Goal: Task Accomplishment & Management: Manage account settings

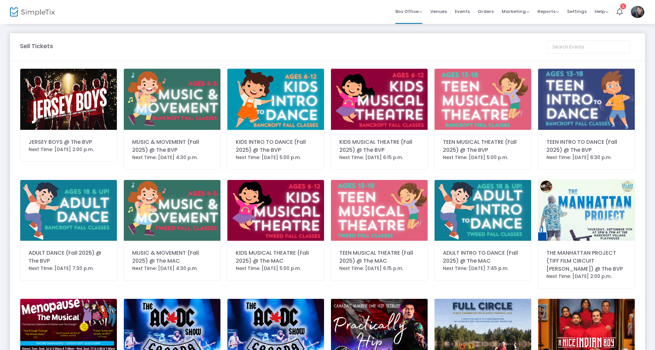
click at [486, 14] on span "Orders" at bounding box center [486, 11] width 16 height 17
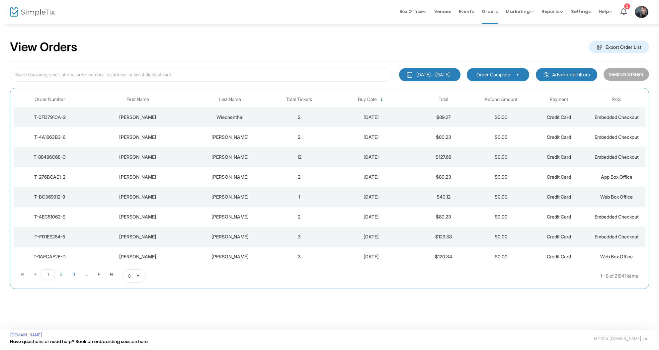
click at [326, 155] on td "12" at bounding box center [299, 157] width 58 height 20
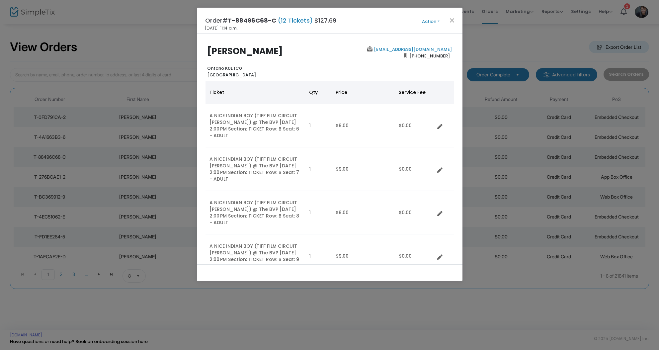
click at [453, 19] on button "Close" at bounding box center [452, 20] width 9 height 9
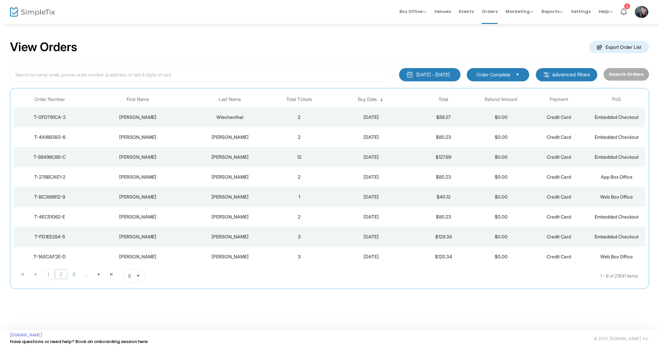
click at [59, 276] on span "2" at bounding box center [61, 274] width 13 height 10
drag, startPoint x: 309, startPoint y: 231, endPoint x: 301, endPoint y: 232, distance: 8.7
click at [309, 231] on td "15" at bounding box center [299, 237] width 58 height 20
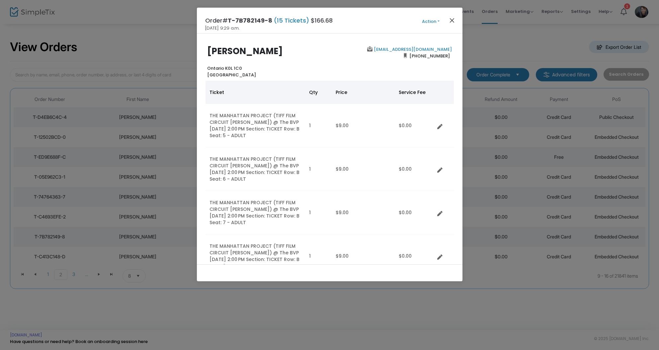
click at [453, 19] on button "Close" at bounding box center [452, 20] width 9 height 9
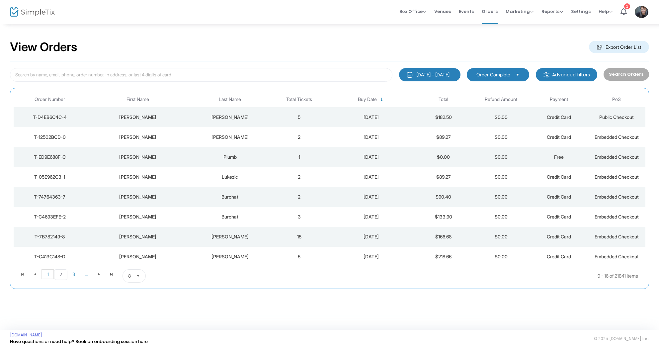
click at [49, 273] on span "1" at bounding box center [48, 274] width 13 height 10
click at [293, 156] on td "12" at bounding box center [299, 157] width 58 height 20
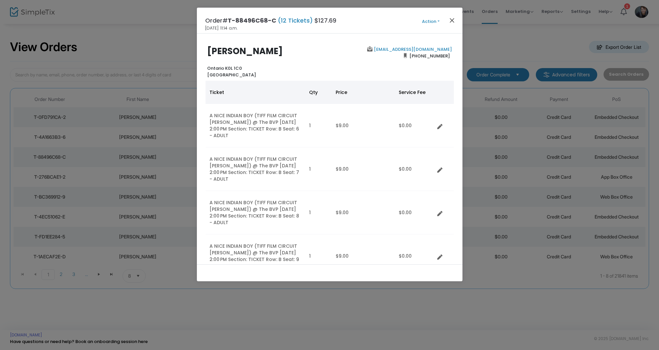
click at [454, 19] on button "Close" at bounding box center [452, 20] width 9 height 9
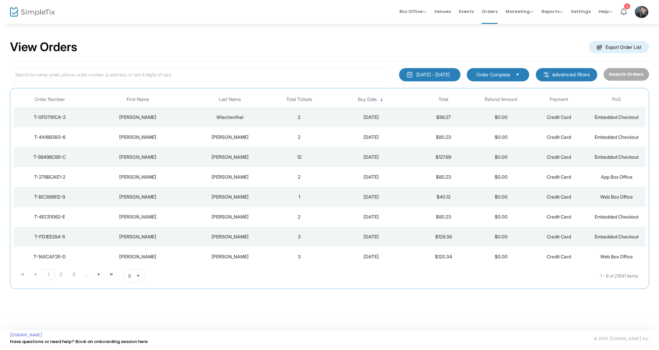
click at [338, 118] on div "[DATE]" at bounding box center [371, 117] width 83 height 7
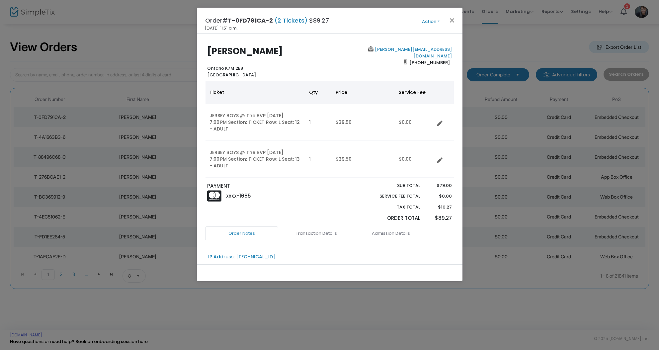
click at [452, 19] on button "Close" at bounding box center [452, 20] width 9 height 9
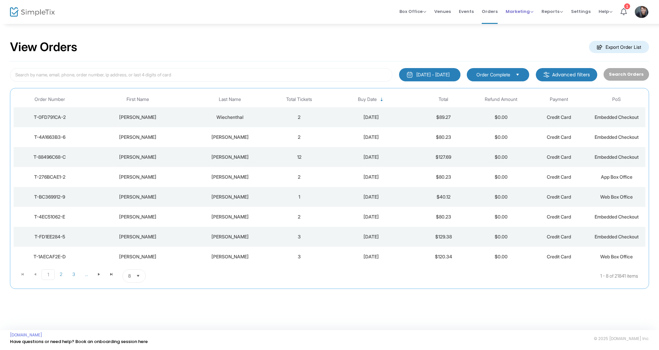
click at [516, 15] on span "Marketing Promo Codes Quantity Discounts Affiliate" at bounding box center [520, 11] width 28 height 17
click at [517, 14] on span "Marketing" at bounding box center [520, 11] width 28 height 6
click at [524, 12] on span "Marketing" at bounding box center [520, 11] width 28 height 6
click at [523, 13] on span "Marketing" at bounding box center [520, 11] width 28 height 6
click at [527, 23] on li "Promo Codes" at bounding box center [532, 22] width 53 height 13
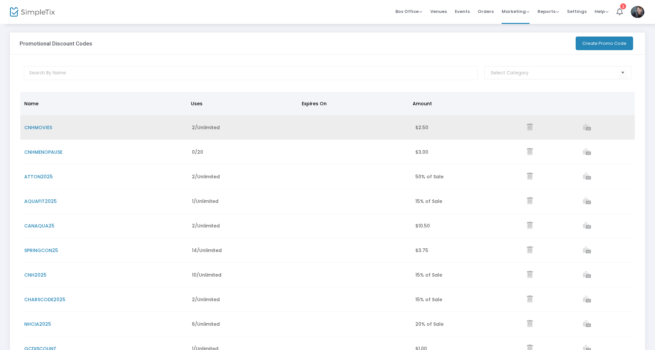
scroll to position [3, 0]
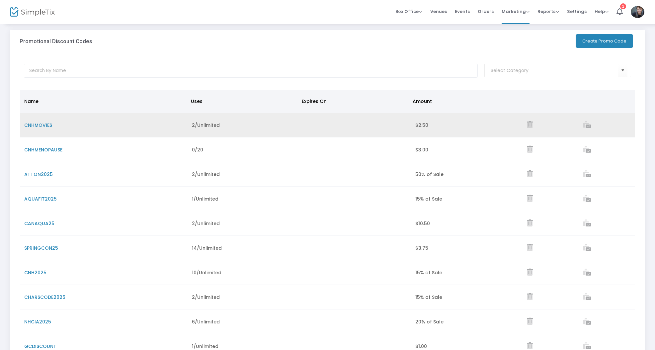
click at [42, 127] on span "CNHMOVIES" at bounding box center [38, 125] width 28 height 7
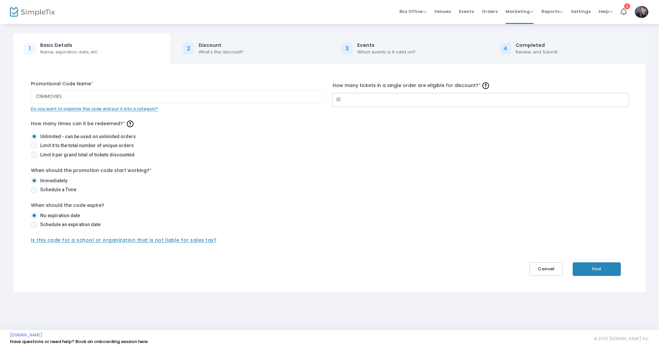
click at [393, 97] on input "10" at bounding box center [480, 100] width 295 height 13
type input "100"
click at [614, 272] on button "Next" at bounding box center [597, 269] width 48 height 14
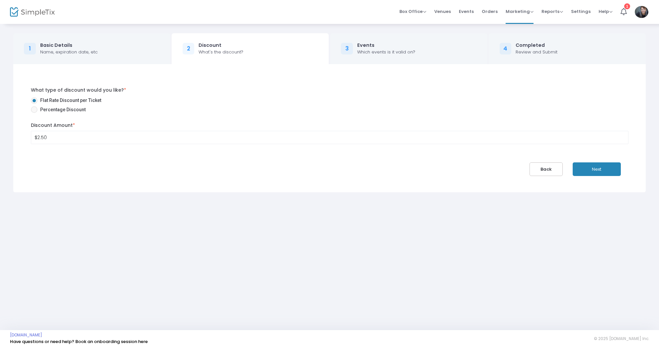
click at [598, 164] on button "Next" at bounding box center [597, 169] width 48 height 14
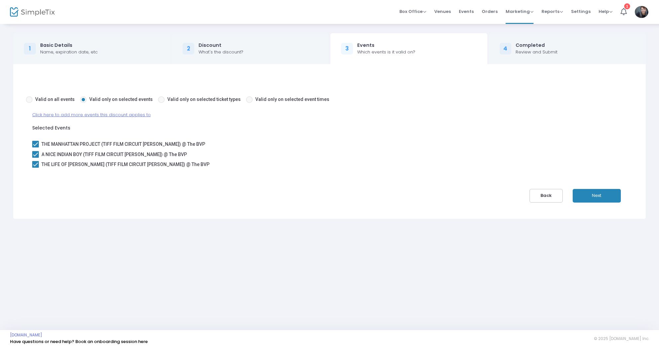
click at [605, 201] on button "Next" at bounding box center [597, 196] width 48 height 14
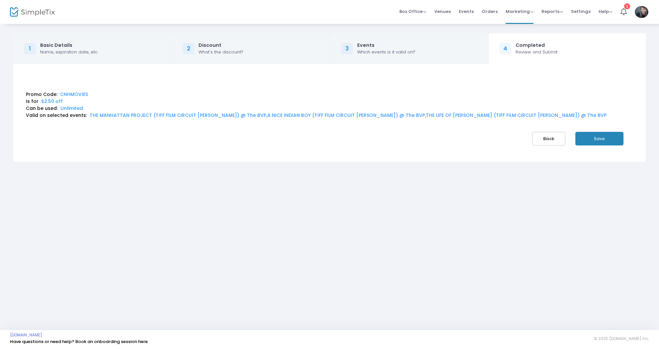
click at [604, 136] on button "Save" at bounding box center [600, 139] width 48 height 14
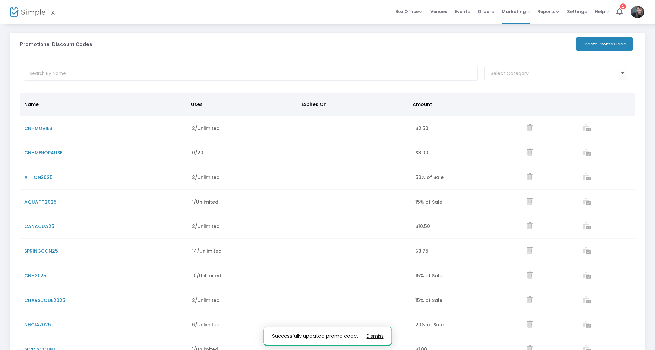
click at [51, 152] on span "CNHMENOPAUSE" at bounding box center [43, 152] width 38 height 7
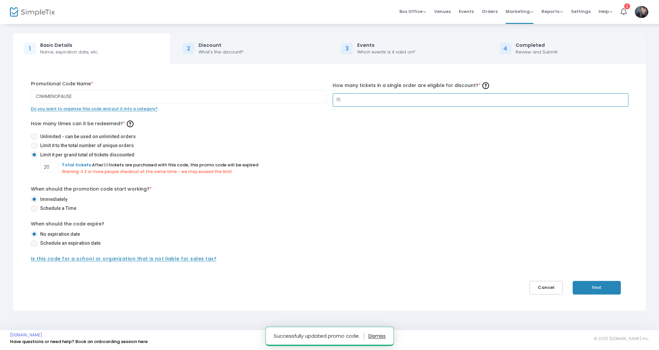
click at [393, 99] on input "15" at bounding box center [480, 100] width 295 height 13
type input "20"
click at [612, 283] on button "Next" at bounding box center [597, 288] width 48 height 14
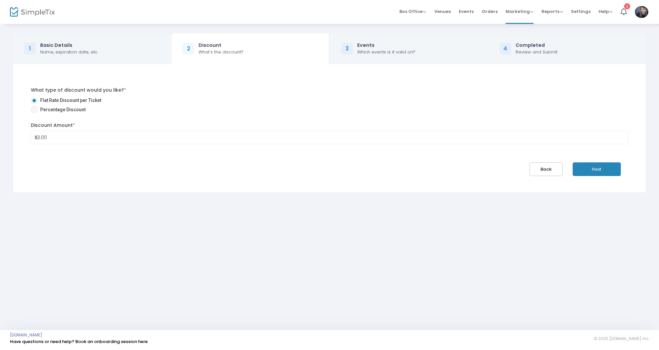
drag, startPoint x: 607, startPoint y: 168, endPoint x: 608, endPoint y: 172, distance: 4.0
click at [607, 168] on button "Next" at bounding box center [597, 169] width 48 height 14
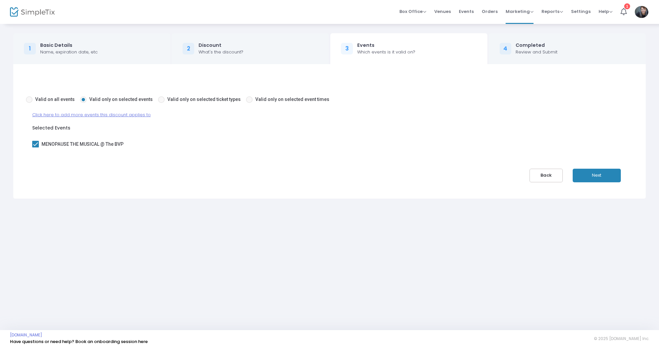
click at [608, 175] on button "Next" at bounding box center [597, 176] width 48 height 14
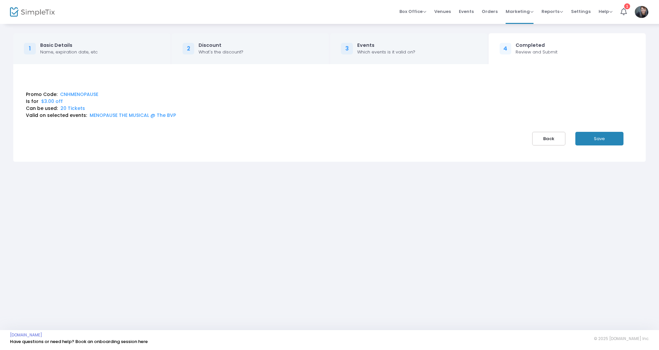
click at [605, 133] on button "Save" at bounding box center [600, 139] width 48 height 14
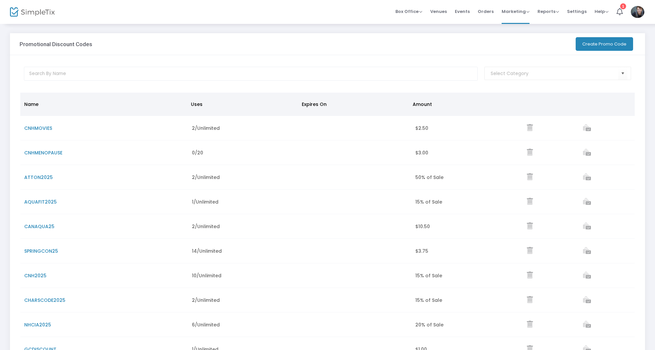
click at [52, 302] on span "CHARSCODE2025" at bounding box center [44, 300] width 41 height 7
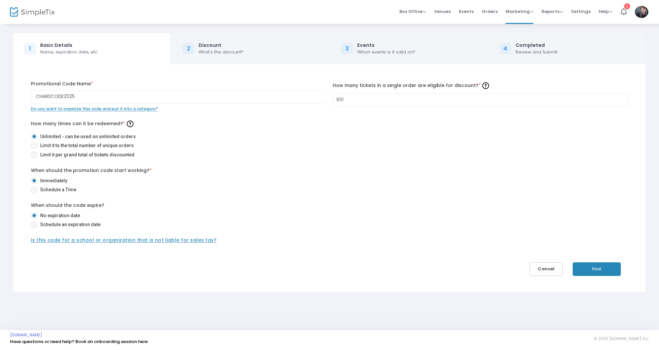
click at [498, 11] on span "Orders" at bounding box center [490, 11] width 16 height 17
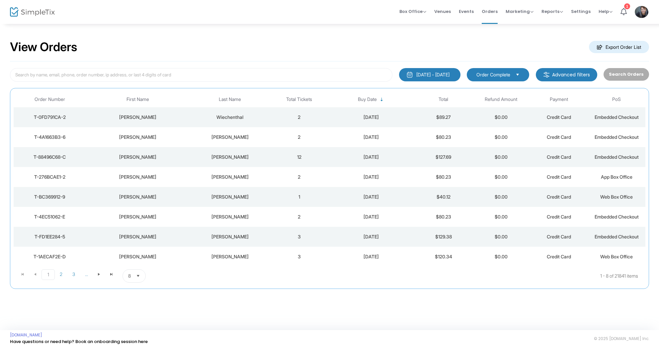
click at [272, 134] on td "2" at bounding box center [299, 137] width 58 height 20
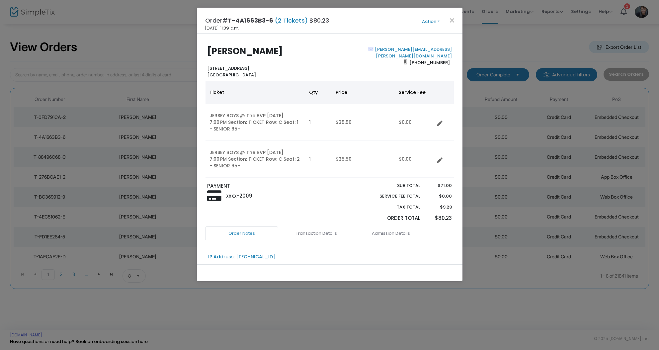
drag, startPoint x: 454, startPoint y: 18, endPoint x: 459, endPoint y: 17, distance: 4.8
click at [454, 18] on button "Close" at bounding box center [452, 20] width 9 height 9
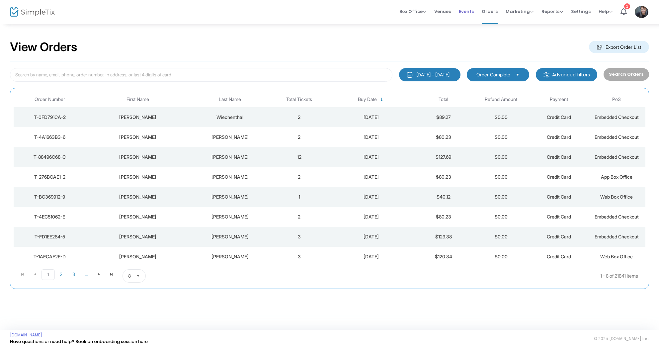
click at [466, 13] on span "Events" at bounding box center [466, 11] width 15 height 17
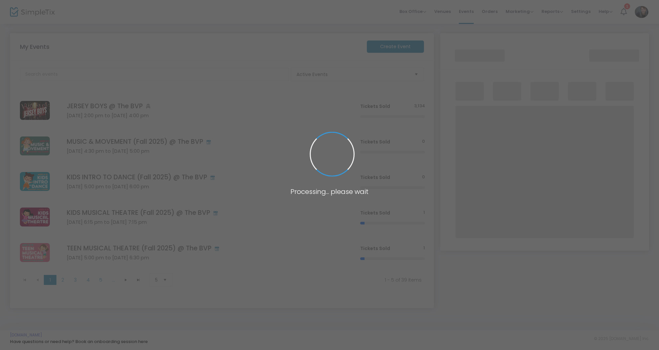
click at [468, 12] on span at bounding box center [329, 175] width 659 height 350
